Goal: Task Accomplishment & Management: Use online tool/utility

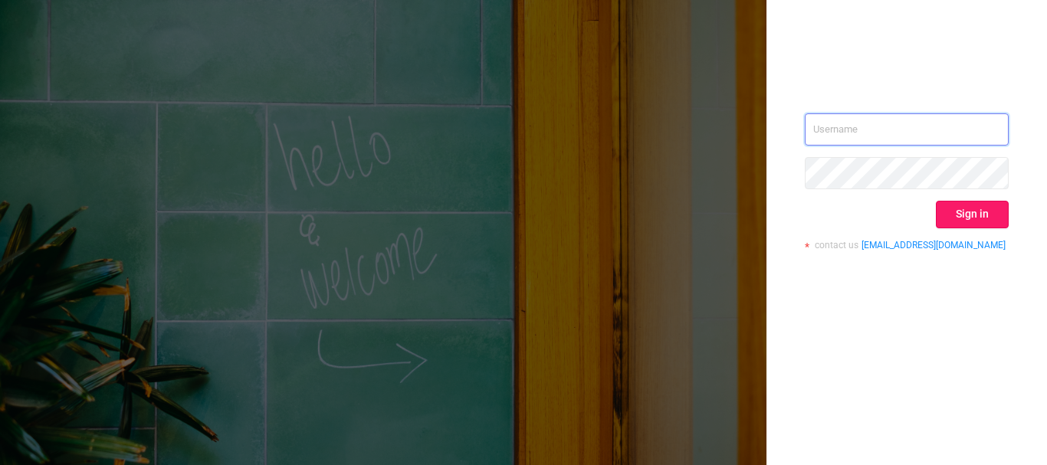
type input "[EMAIL_ADDRESS][DOMAIN_NAME]"
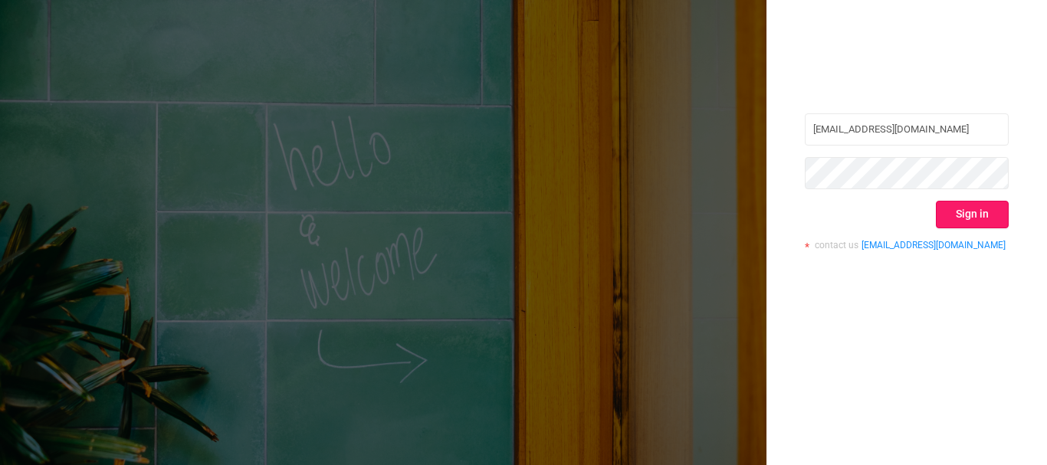
click at [997, 206] on button "Sign in" at bounding box center [972, 215] width 73 height 28
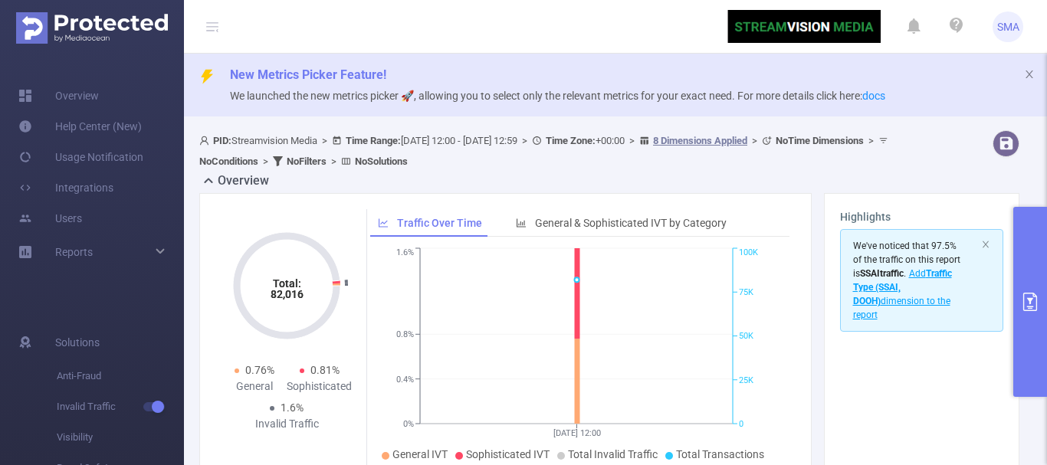
click at [1032, 303] on icon "primary" at bounding box center [1030, 302] width 18 height 18
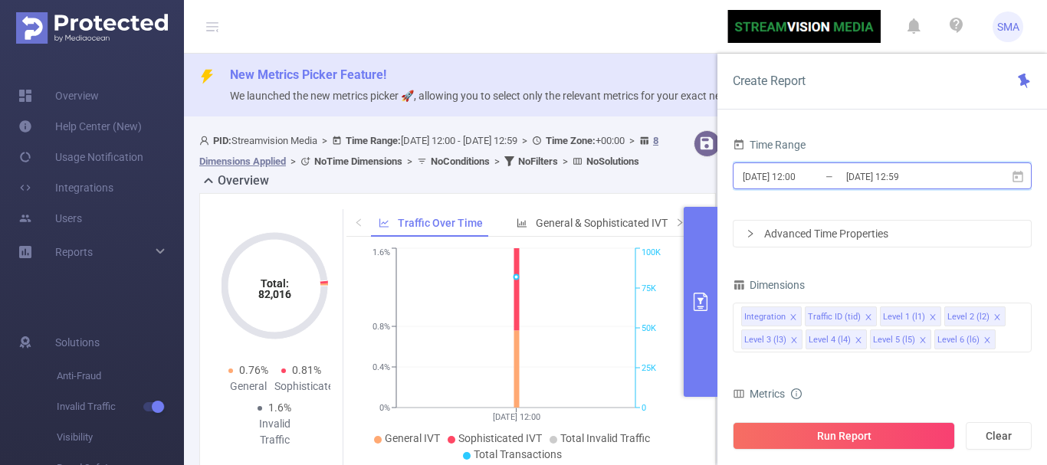
click at [1023, 184] on span "[DATE] 12:00 _ [DATE] 12:59" at bounding box center [882, 175] width 299 height 27
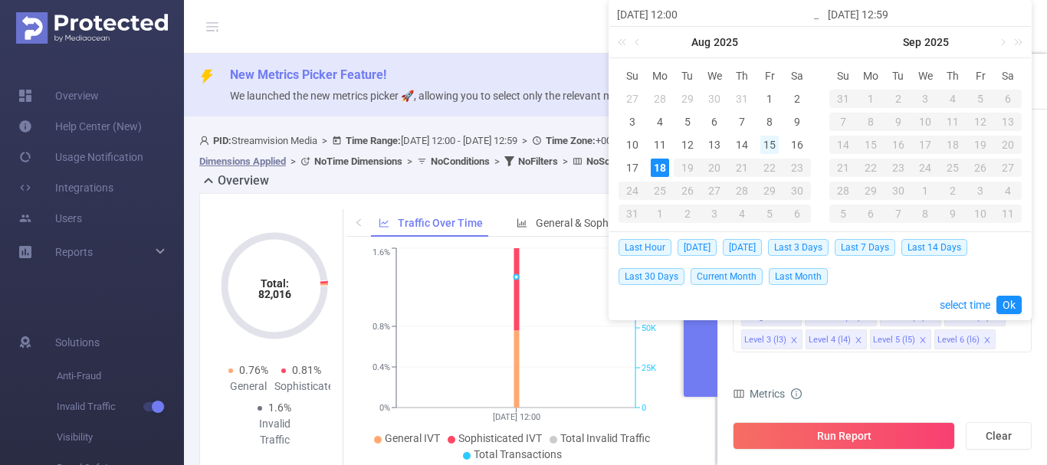
click at [773, 144] on div "15" at bounding box center [769, 145] width 18 height 18
click at [631, 170] on div "17" at bounding box center [632, 168] width 18 height 18
type input "[DATE] 12:00"
type input "[DATE] 12:59"
type input "[DATE] 12:00"
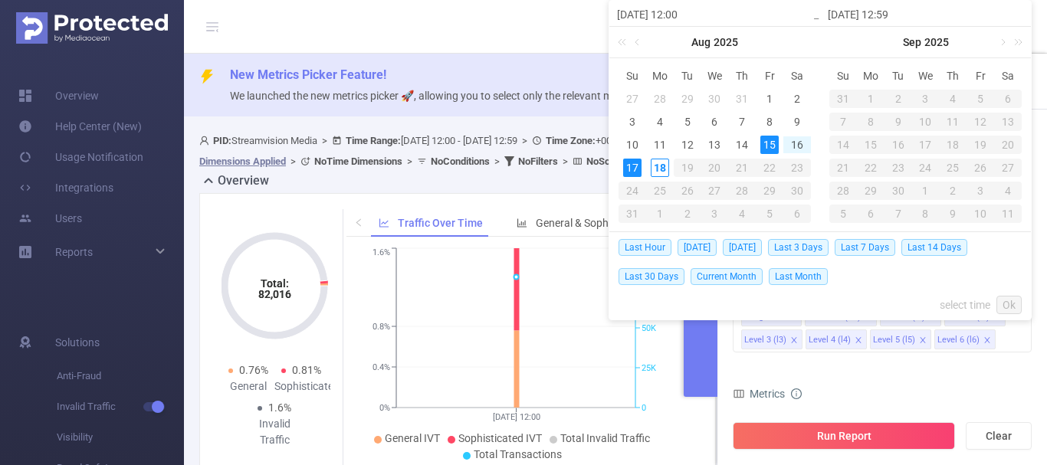
type input "[DATE] 12:59"
click at [1012, 301] on link "Ok" at bounding box center [1008, 305] width 25 height 18
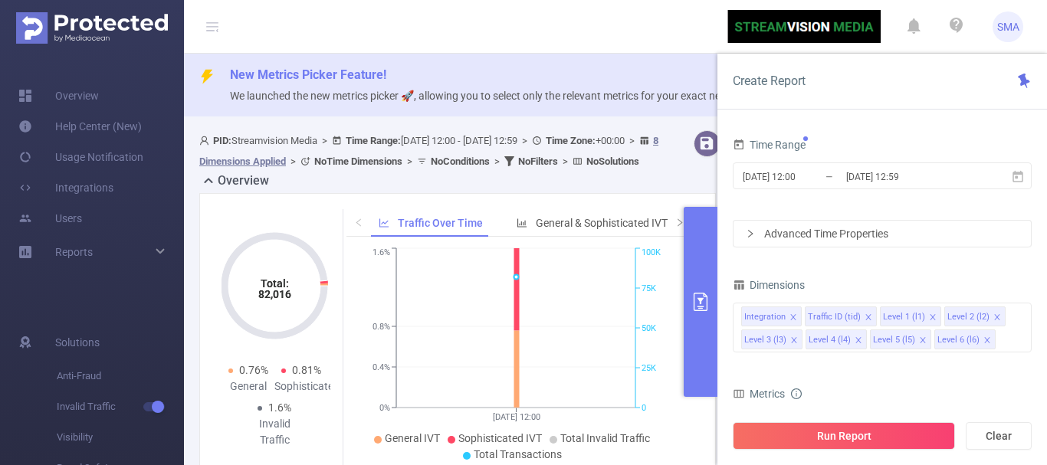
click at [747, 231] on icon "icon: right" at bounding box center [750, 233] width 9 height 9
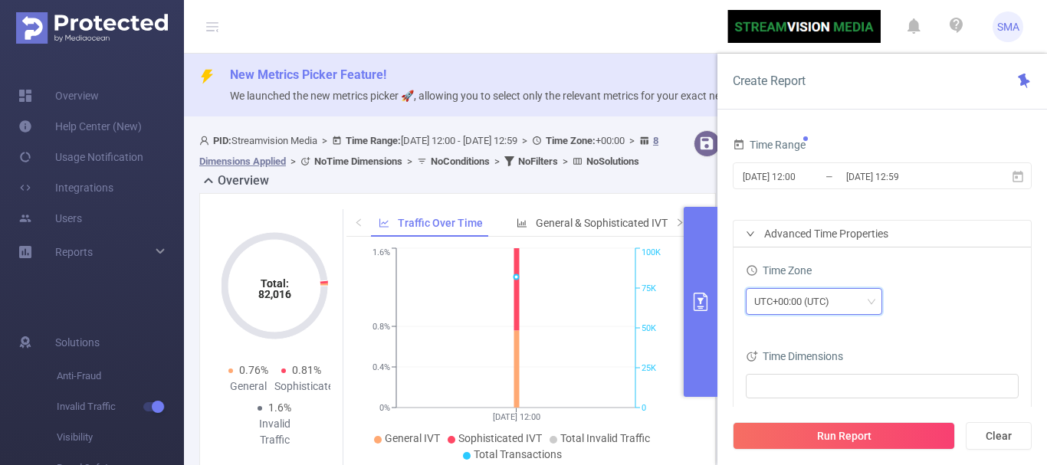
click at [850, 301] on div "UTC+00:00 (UTC)" at bounding box center [814, 301] width 120 height 25
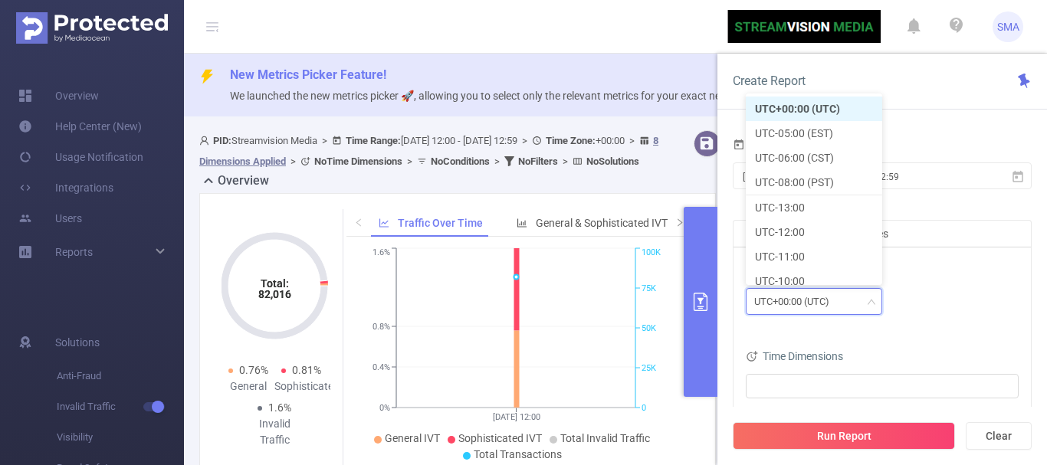
click at [850, 300] on div "UTC+00:00 (UTC)" at bounding box center [814, 301] width 120 height 25
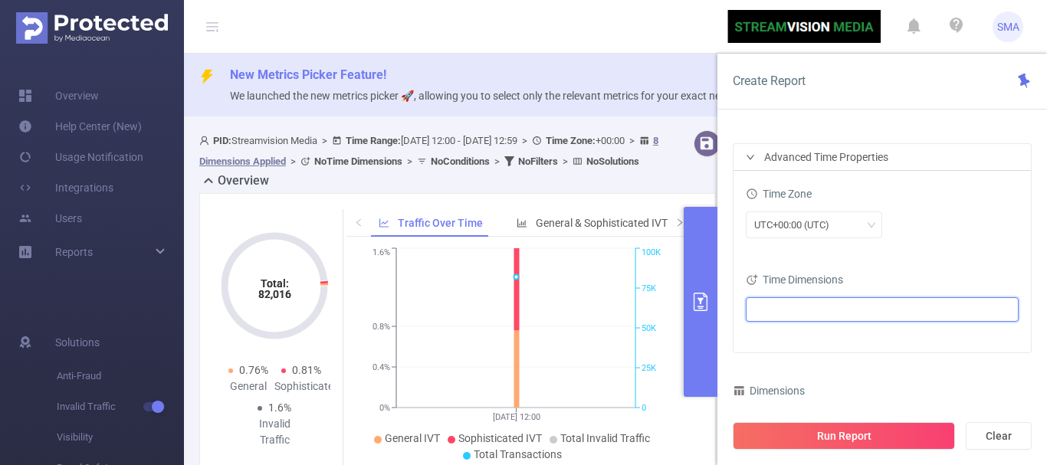
click at [835, 306] on ul at bounding box center [876, 309] width 252 height 23
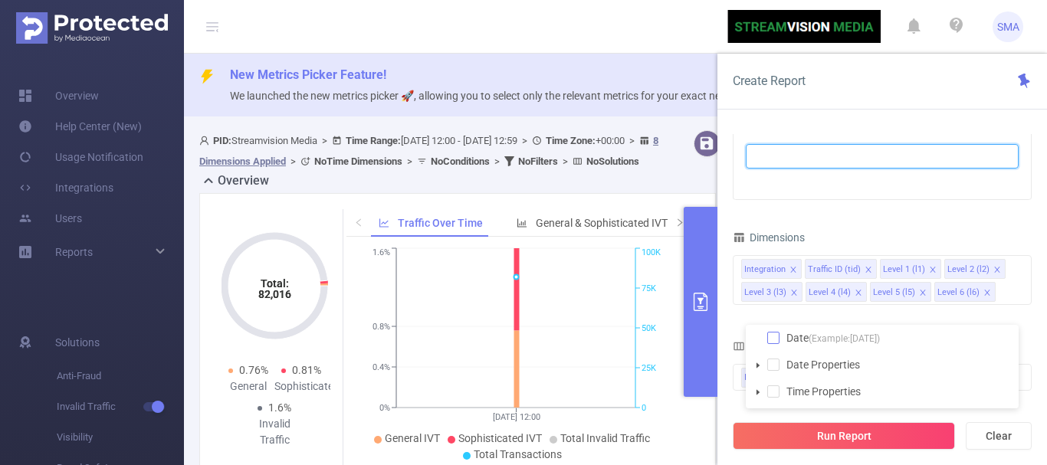
click at [772, 335] on span at bounding box center [773, 338] width 12 height 12
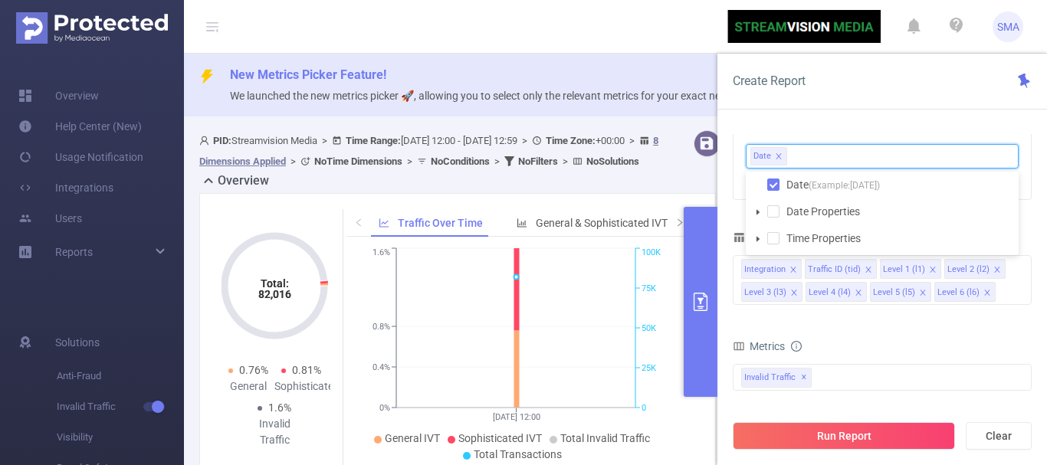
click at [865, 107] on div "Create Report" at bounding box center [882, 82] width 330 height 56
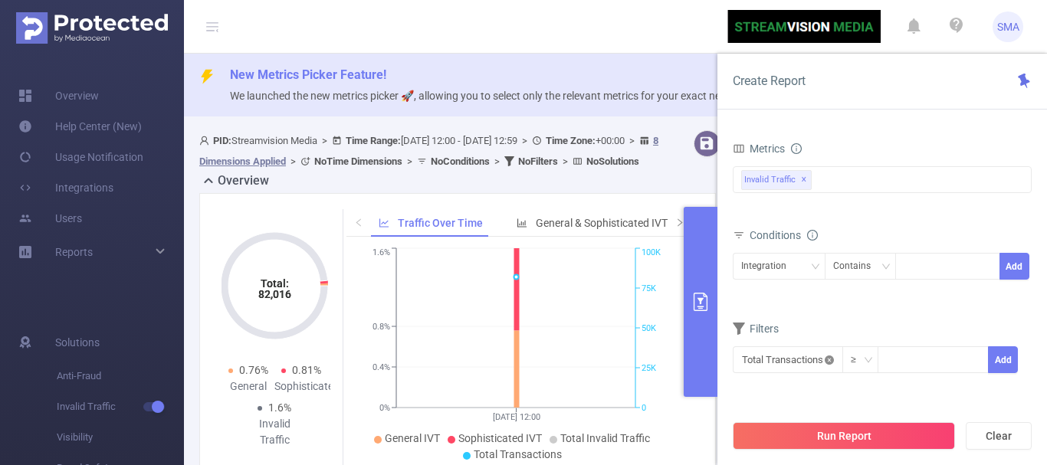
click at [832, 361] on icon "icon: close-circle" at bounding box center [829, 360] width 9 height 9
click at [789, 355] on input "text" at bounding box center [788, 359] width 110 height 27
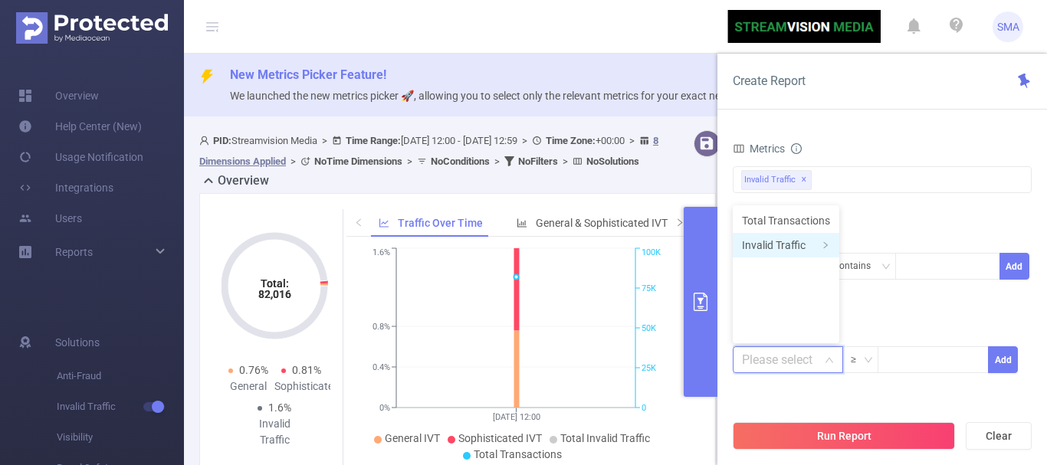
click at [829, 250] on li "Invalid Traffic" at bounding box center [786, 245] width 107 height 25
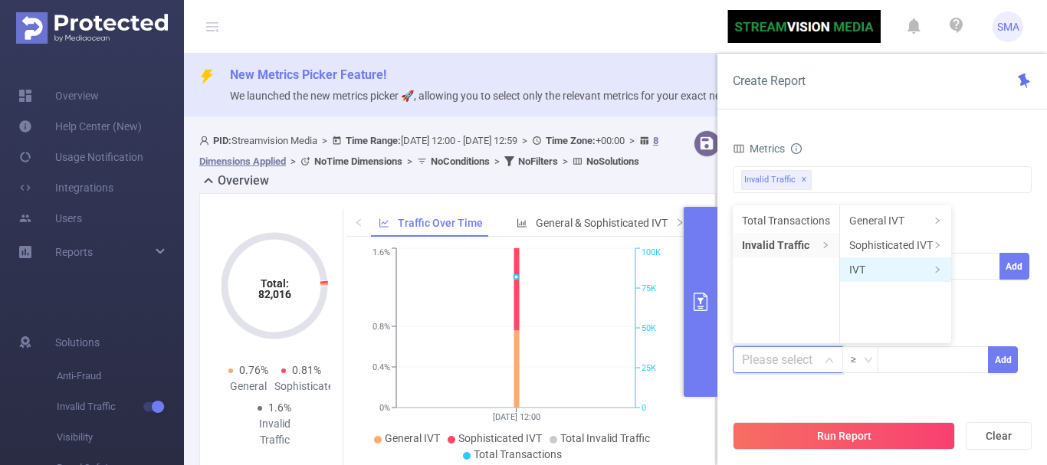
click at [917, 274] on li "IVT" at bounding box center [895, 270] width 111 height 25
click at [983, 222] on li "Total IVT" at bounding box center [994, 220] width 84 height 25
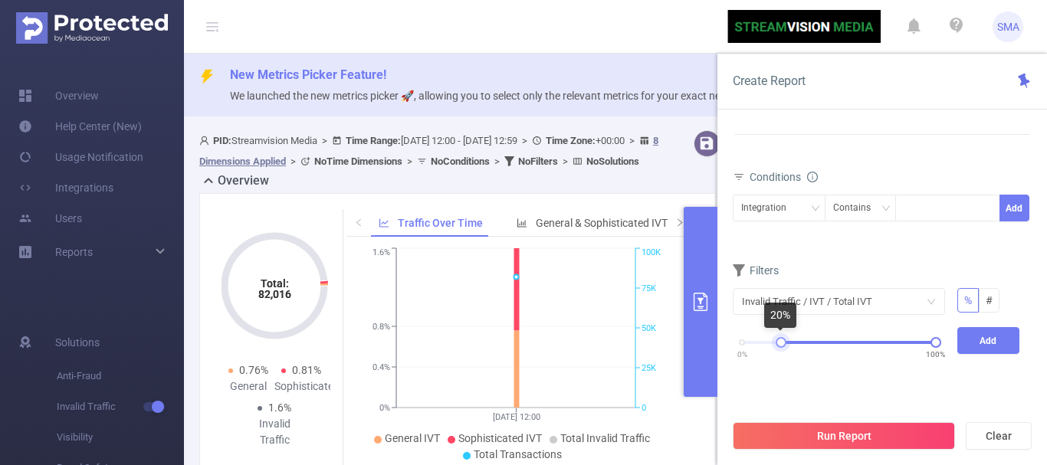
drag, startPoint x: 742, startPoint y: 342, endPoint x: 780, endPoint y: 342, distance: 38.3
click at [780, 342] on div at bounding box center [781, 342] width 11 height 11
click at [998, 340] on button "Add" at bounding box center [988, 340] width 63 height 27
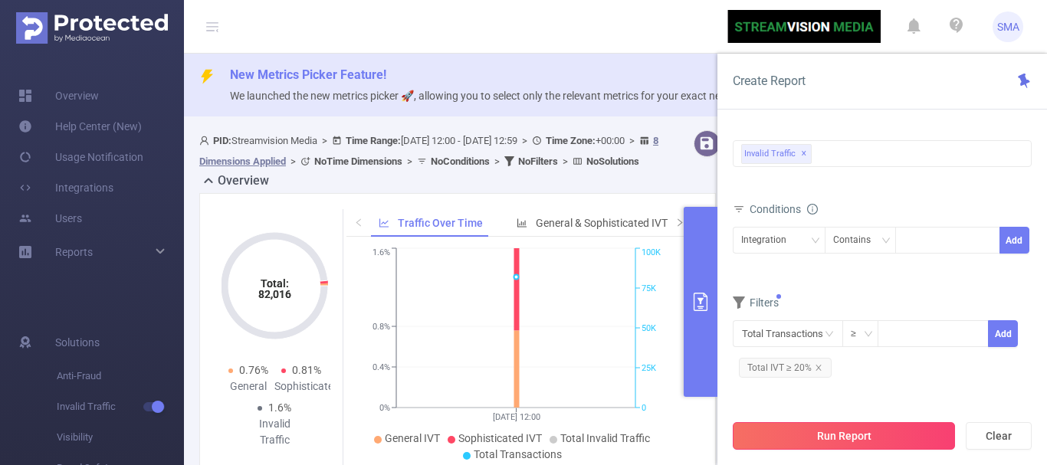
click at [872, 434] on button "Run Report" at bounding box center [844, 436] width 222 height 28
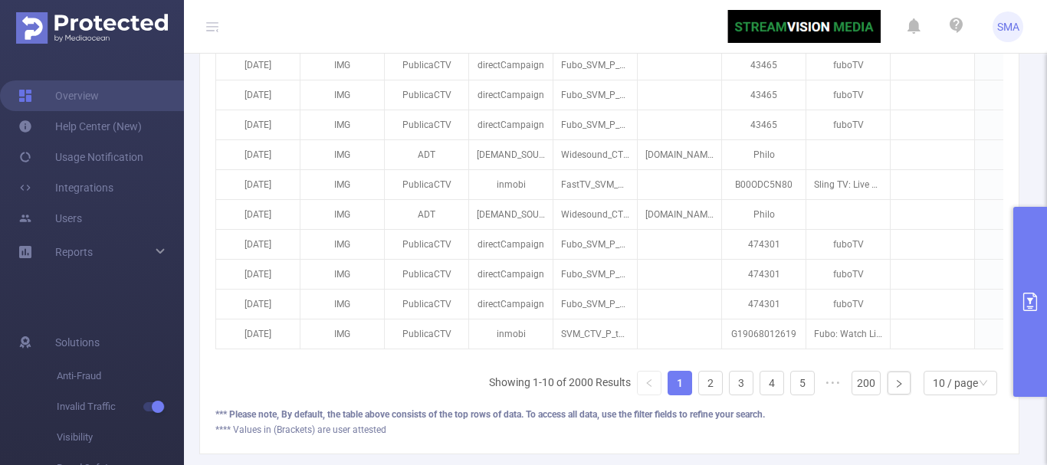
scroll to position [613, 0]
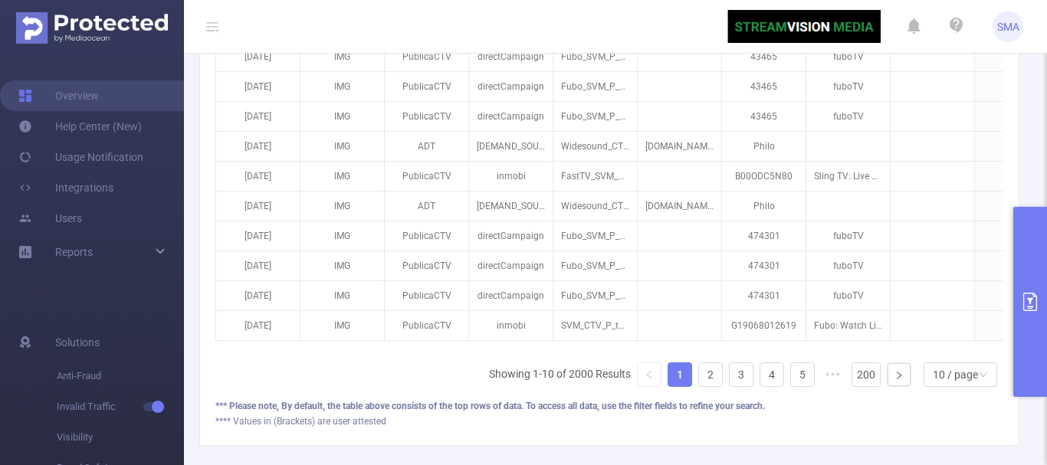
click at [1036, 323] on button "primary" at bounding box center [1030, 302] width 34 height 190
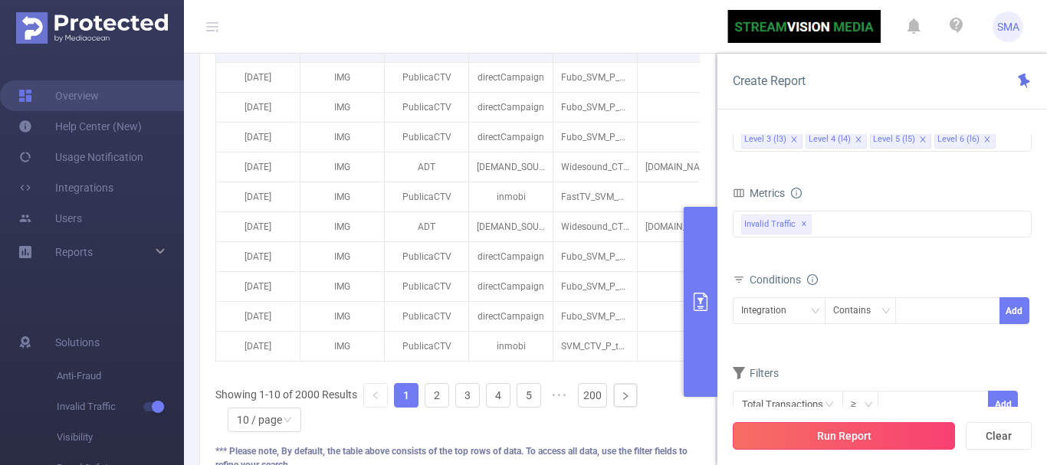
click at [824, 436] on button "Run Report" at bounding box center [844, 436] width 222 height 28
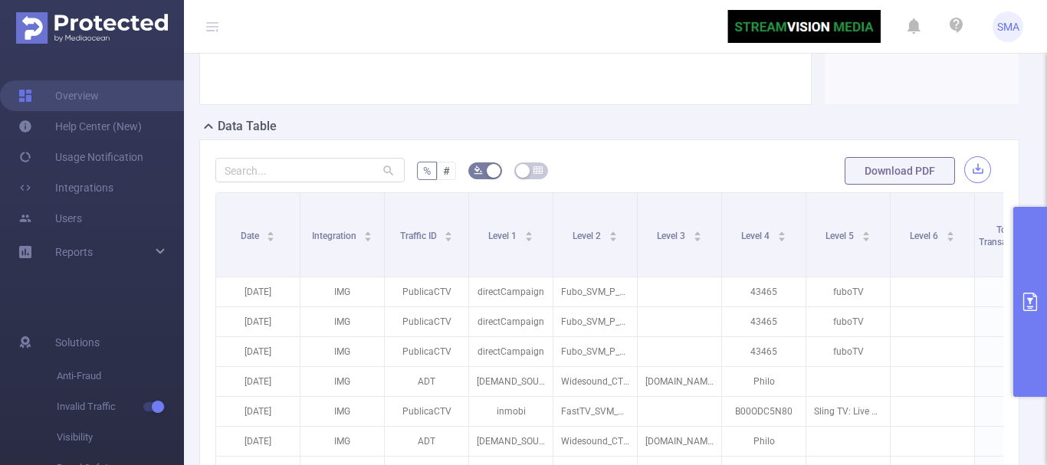
click at [967, 169] on button "button" at bounding box center [977, 169] width 27 height 27
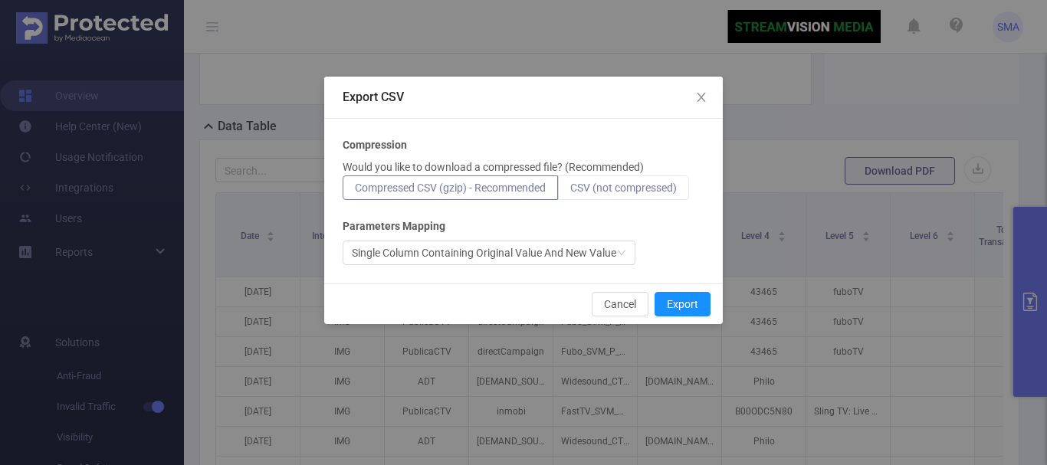
click at [596, 182] on span "CSV (not compressed)" at bounding box center [623, 188] width 107 height 12
click at [570, 192] on input "CSV (not compressed)" at bounding box center [570, 192] width 0 height 0
click at [688, 302] on button "Export" at bounding box center [683, 304] width 56 height 25
